Goal: Information Seeking & Learning: Learn about a topic

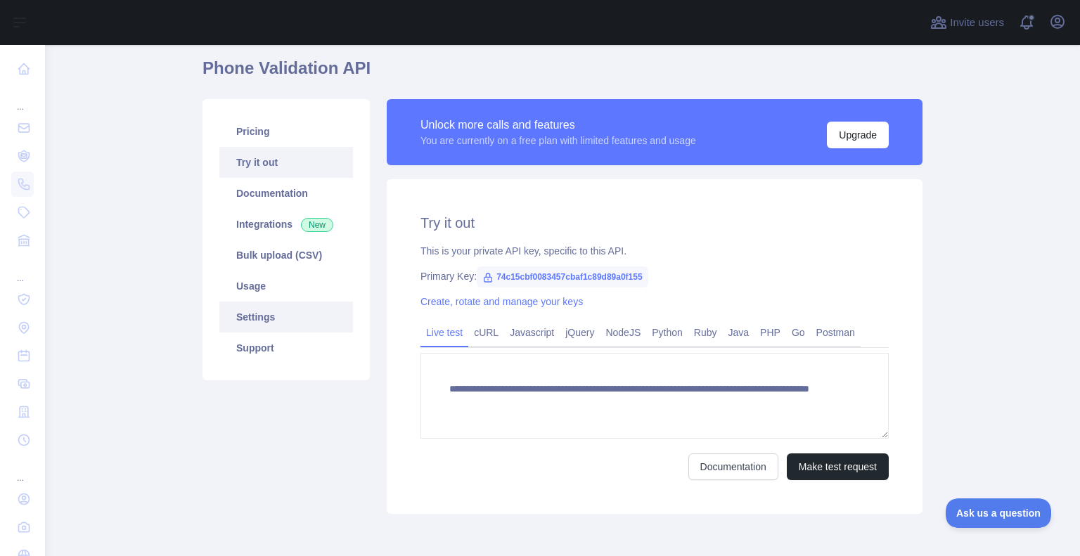
scroll to position [113, 0]
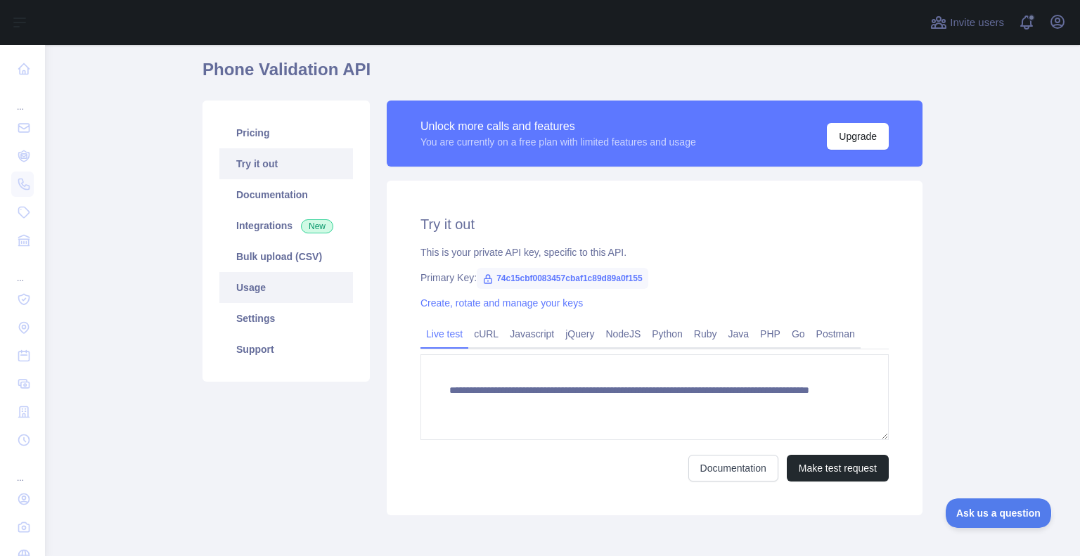
click at [276, 288] on link "Usage" at bounding box center [286, 287] width 134 height 31
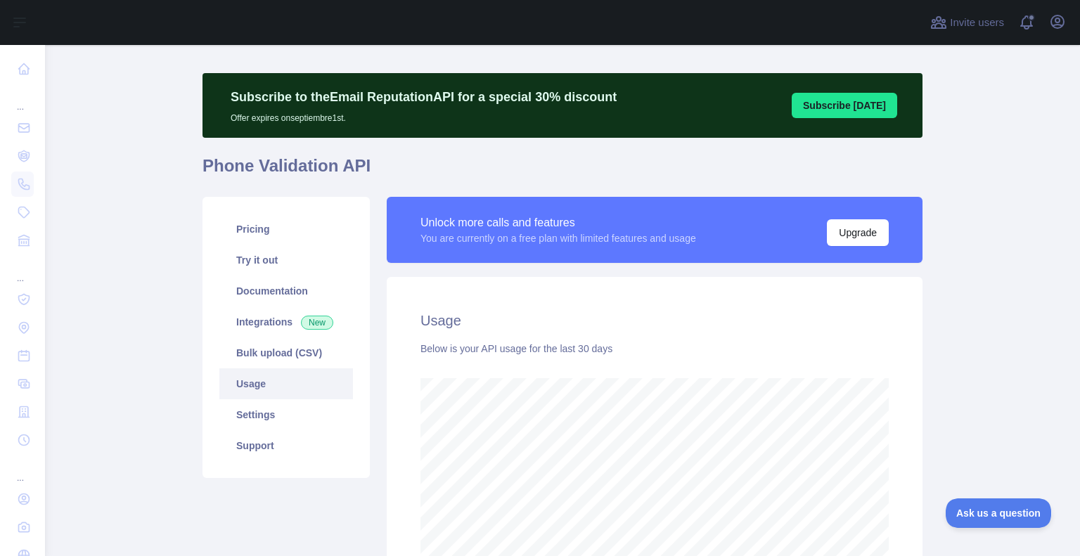
scroll to position [702580, 702203]
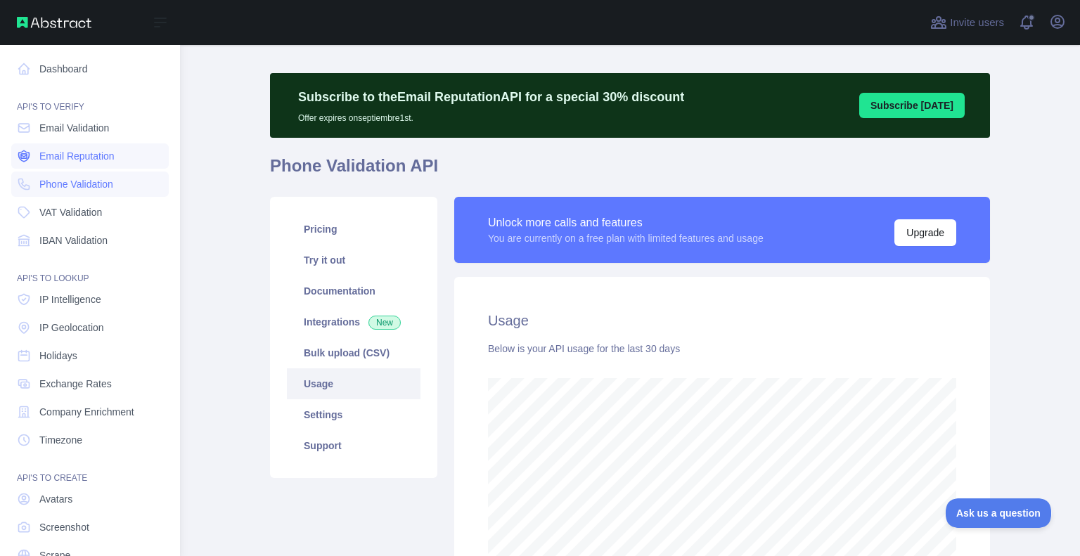
click at [59, 155] on span "Email Reputation" at bounding box center [76, 156] width 75 height 14
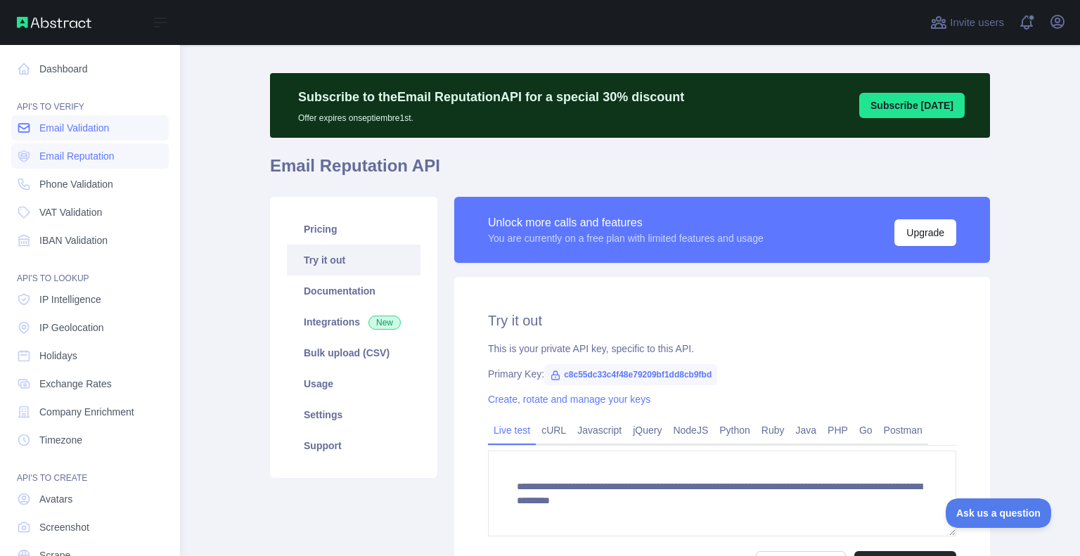
click at [57, 124] on span "Email Validation" at bounding box center [74, 128] width 70 height 14
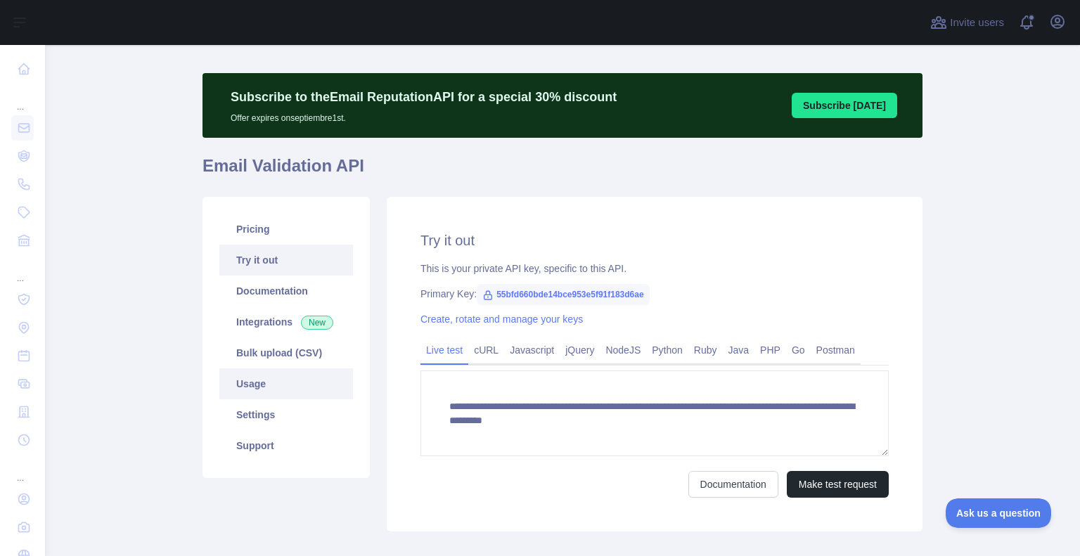
click at [301, 387] on link "Usage" at bounding box center [286, 383] width 134 height 31
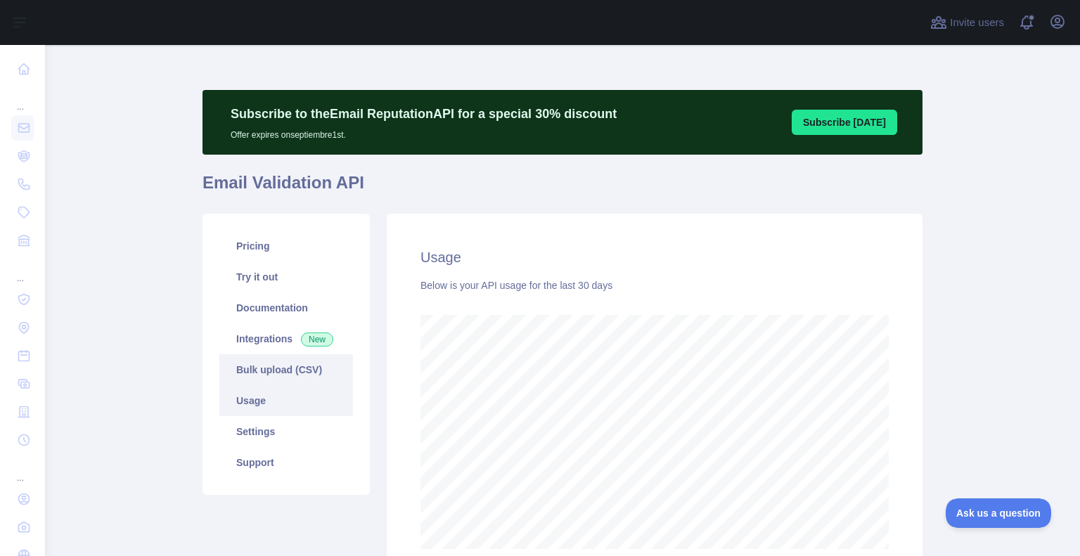
click at [266, 355] on link "Bulk upload (CSV)" at bounding box center [286, 369] width 134 height 31
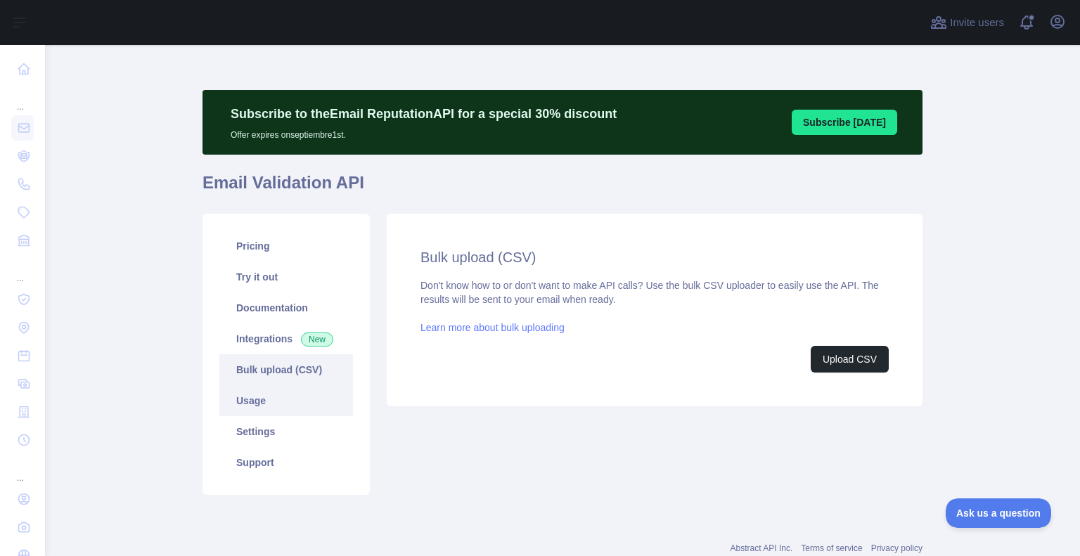
click at [255, 401] on link "Usage" at bounding box center [286, 400] width 134 height 31
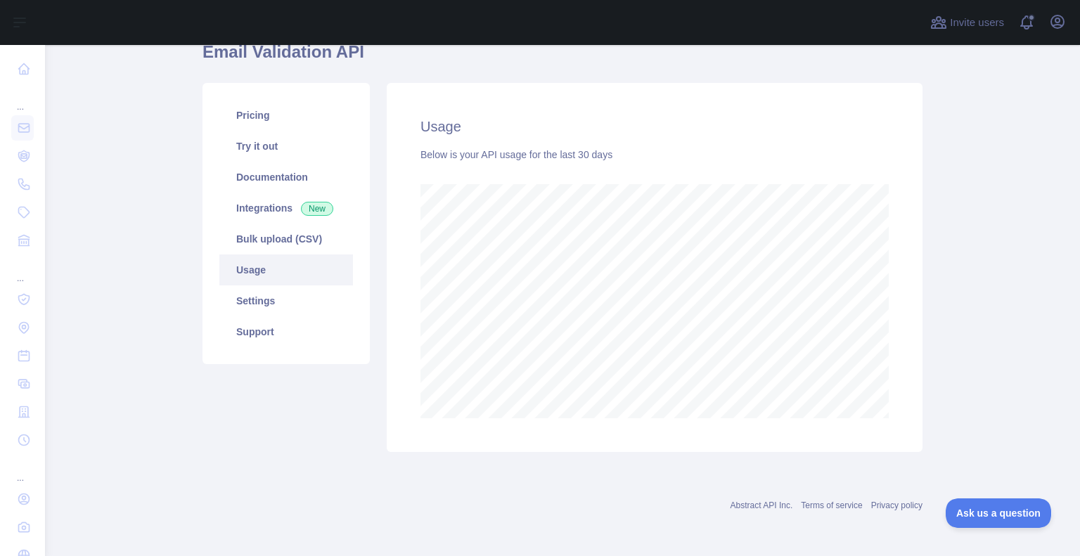
scroll to position [511, 1024]
click at [252, 205] on link "Integrations New" at bounding box center [286, 208] width 134 height 31
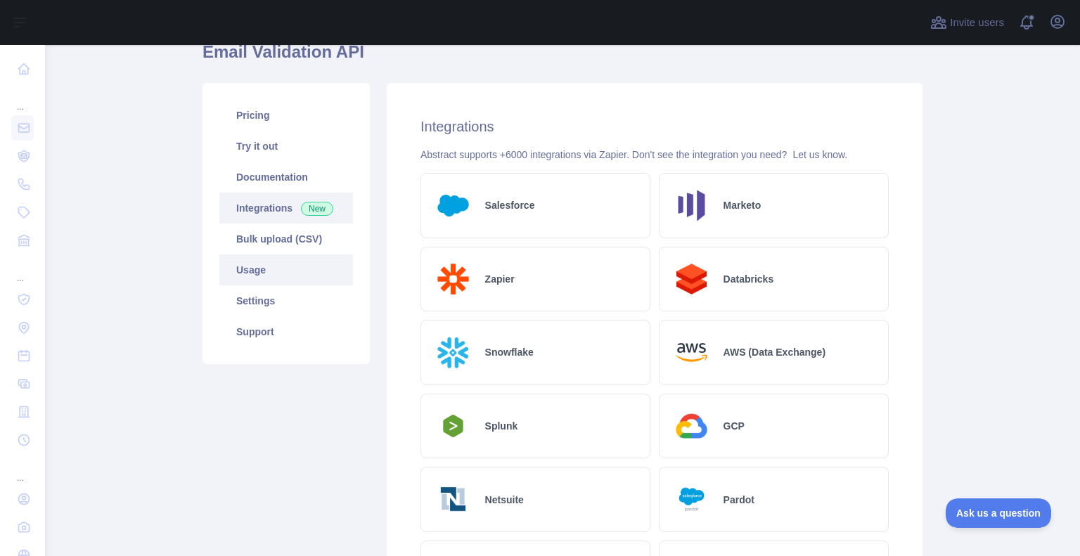
click at [245, 266] on link "Usage" at bounding box center [286, 270] width 134 height 31
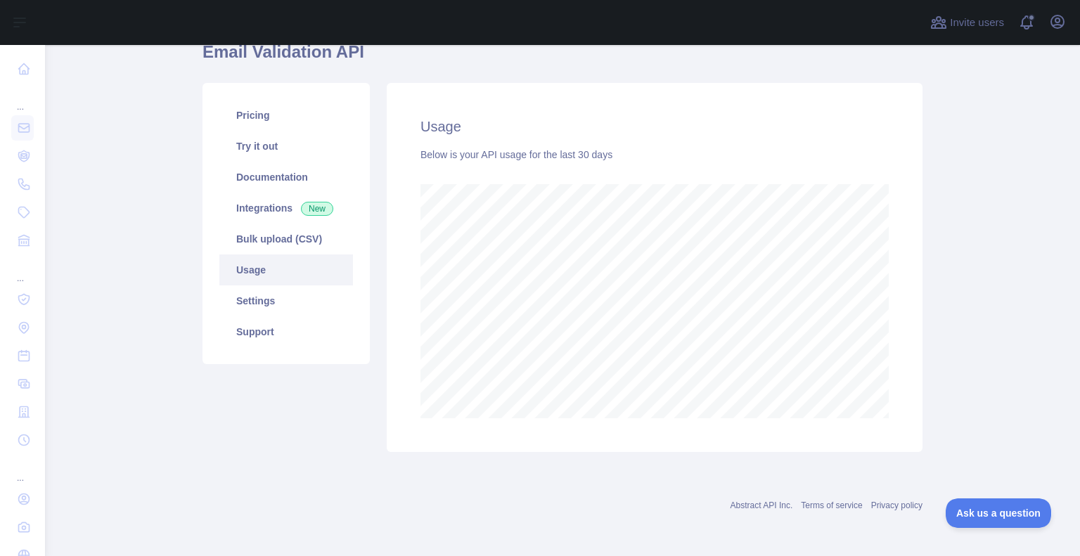
scroll to position [511, 1024]
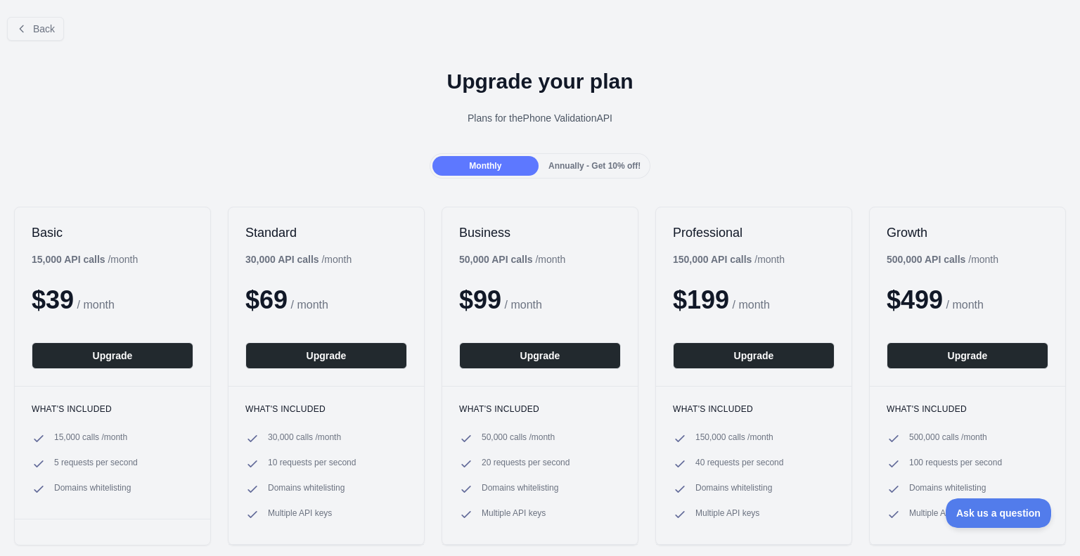
click at [583, 170] on span "Annually - Get 10% off!" at bounding box center [594, 166] width 92 height 10
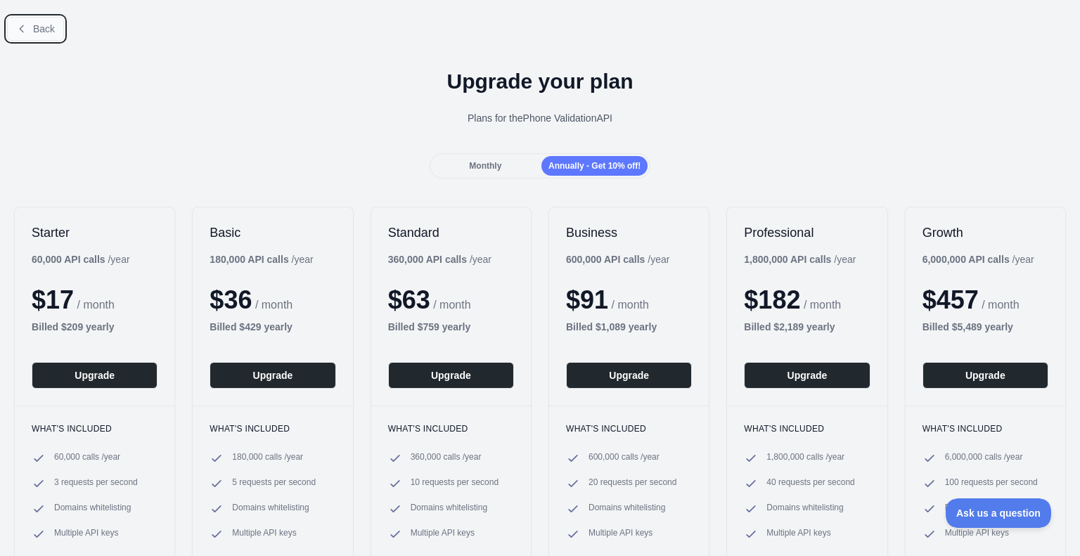
click at [36, 37] on button "Back" at bounding box center [35, 29] width 57 height 24
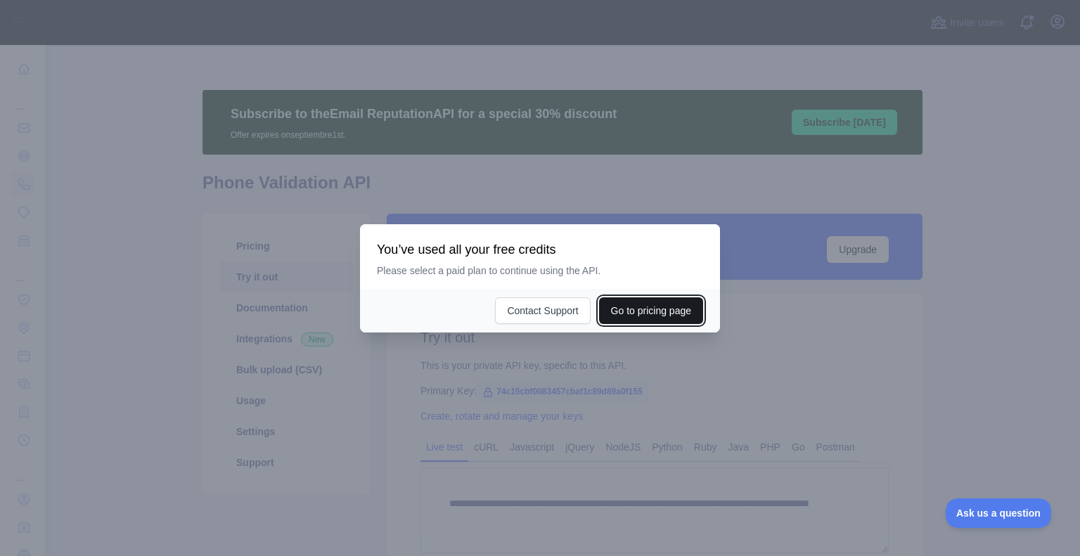
click at [617, 319] on button "Go to pricing page" at bounding box center [651, 310] width 104 height 27
